Goal: Check status: Check status

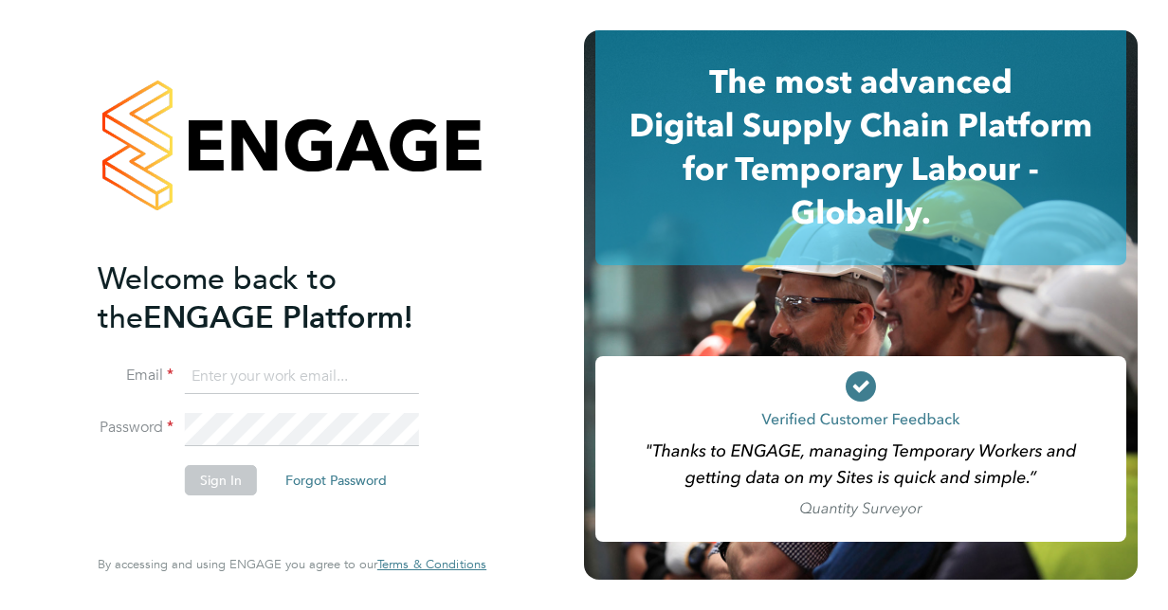
click at [276, 377] on input at bounding box center [302, 377] width 234 height 34
click at [212, 373] on input at bounding box center [302, 377] width 234 height 34
type input "hayley.corcoran@justice.gov.uk"
click at [224, 474] on button "Sign In" at bounding box center [221, 480] width 72 height 30
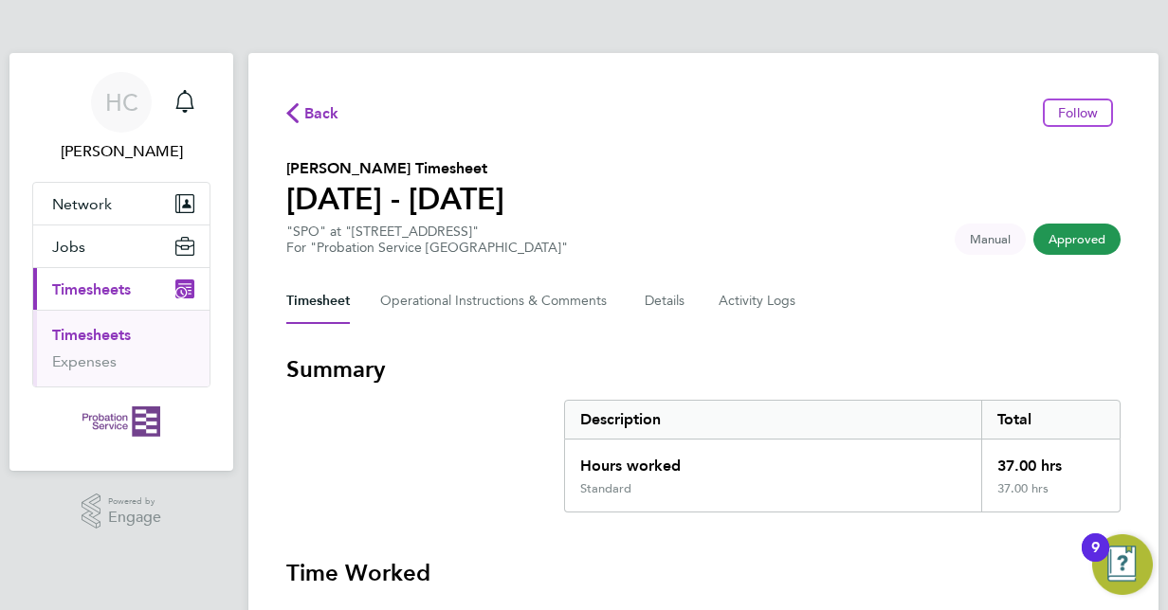
click at [127, 296] on span "Timesheets" at bounding box center [91, 290] width 79 height 18
click at [317, 109] on span "Back" at bounding box center [321, 113] width 35 height 23
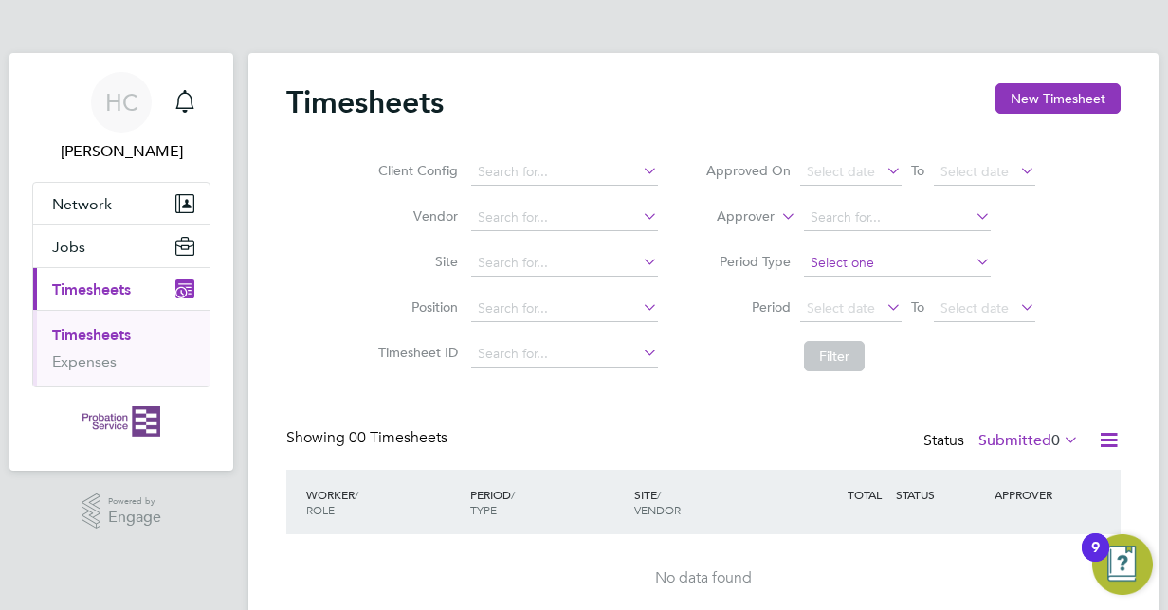
scroll to position [80, 0]
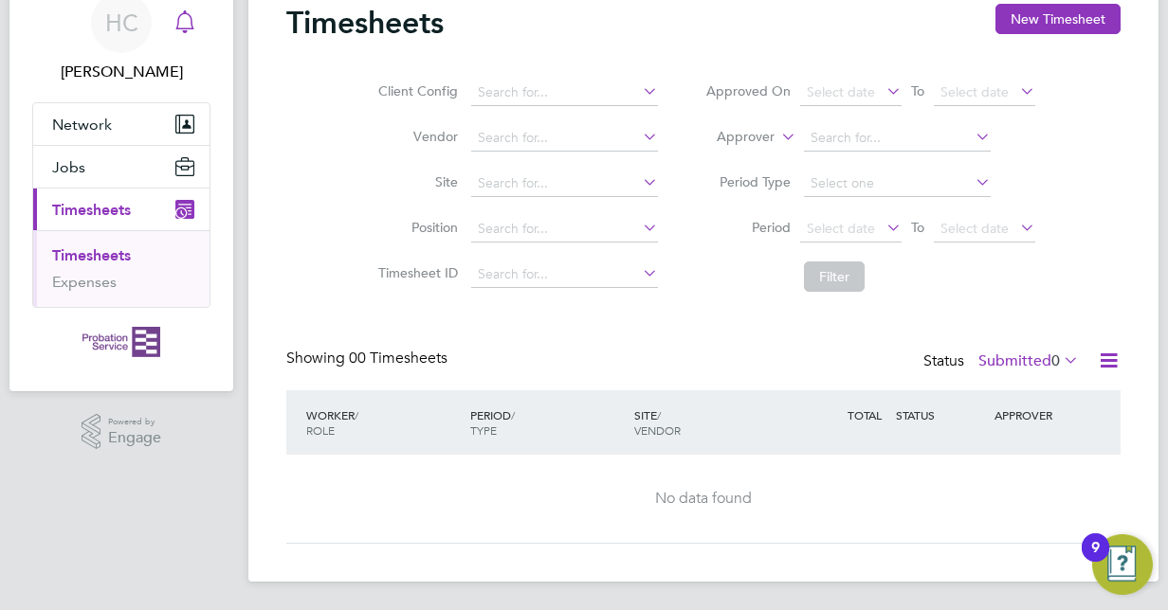
click at [186, 27] on icon "Main navigation" at bounding box center [184, 21] width 23 height 23
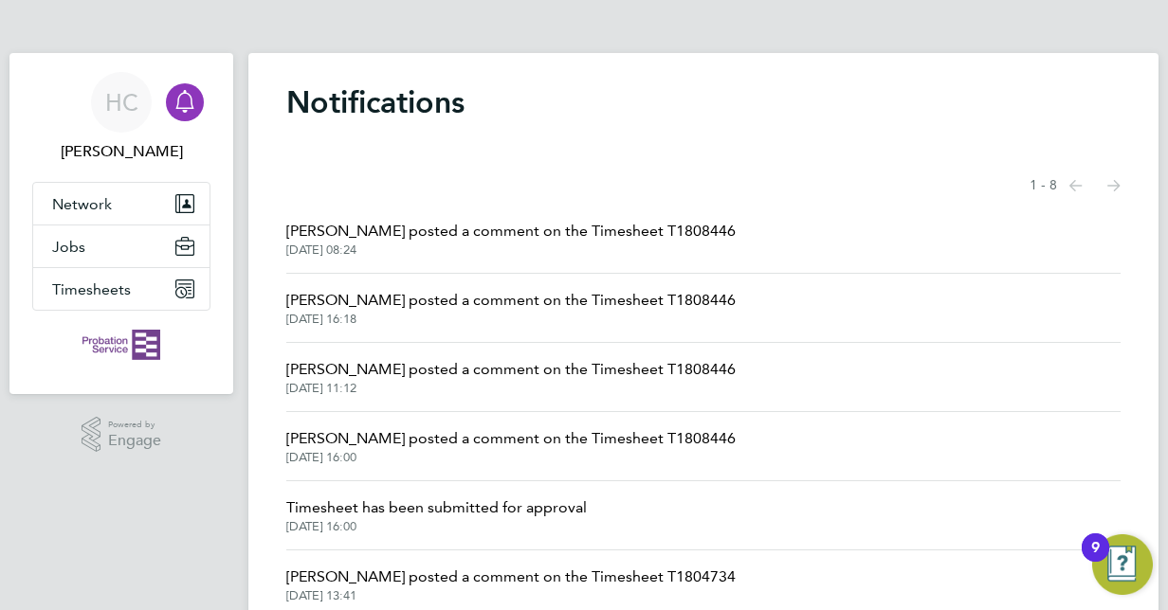
click at [394, 243] on span "28 Aug 2025, 08:24" at bounding box center [510, 250] width 449 height 15
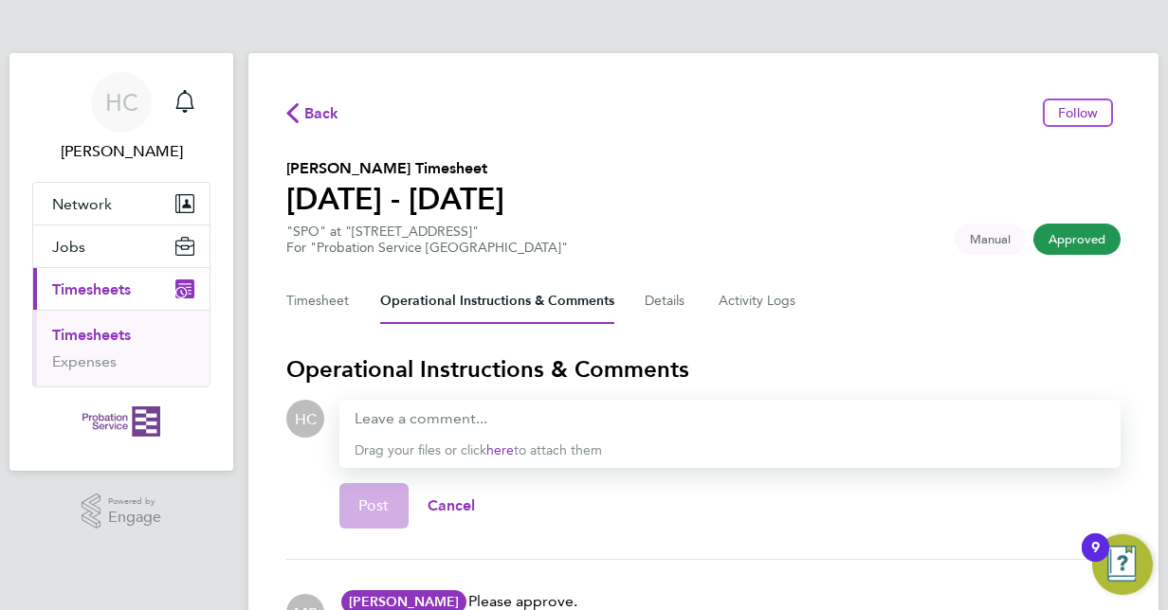
click at [298, 104] on icon "button" at bounding box center [292, 113] width 12 height 20
